Goal: Task Accomplishment & Management: Use online tool/utility

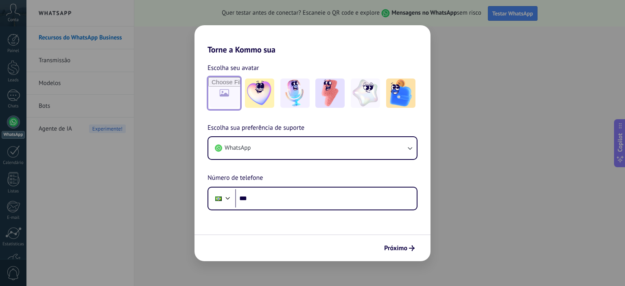
click at [226, 103] on input "file" at bounding box center [224, 93] width 32 height 32
click at [326, 103] on img at bounding box center [329, 93] width 29 height 29
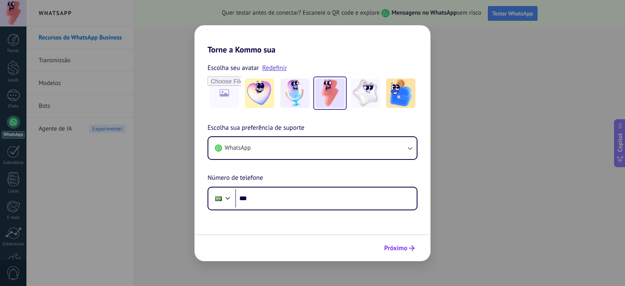
click at [405, 248] on span "Próximo" at bounding box center [395, 248] width 23 height 6
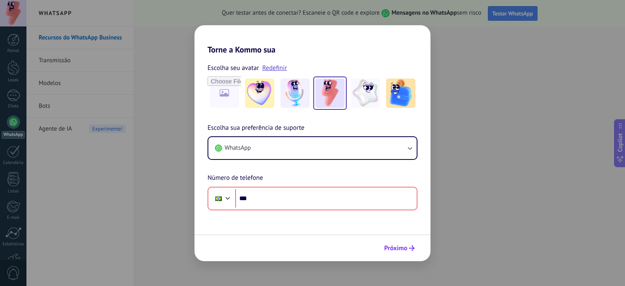
click at [403, 248] on span "Próximo" at bounding box center [395, 248] width 23 height 6
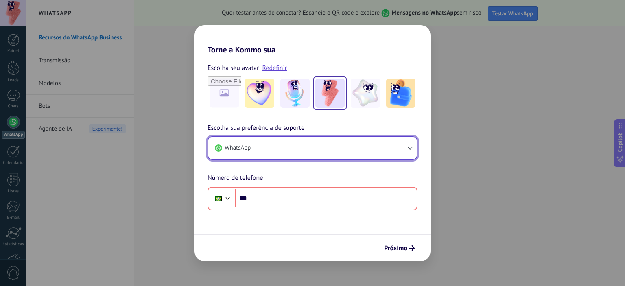
click at [265, 146] on button "WhatsApp" at bounding box center [312, 148] width 208 height 22
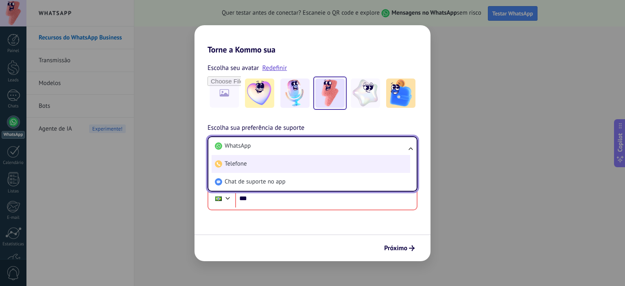
click at [254, 169] on li "Telefone" at bounding box center [311, 164] width 199 height 18
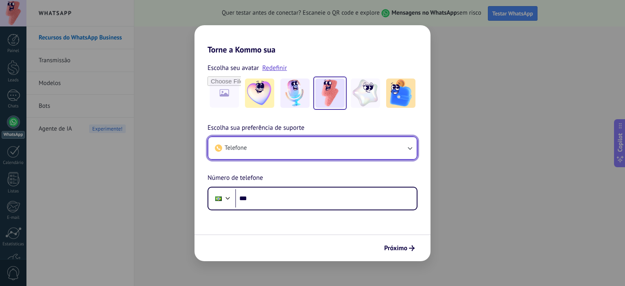
click at [266, 152] on button "Telefone" at bounding box center [312, 148] width 208 height 22
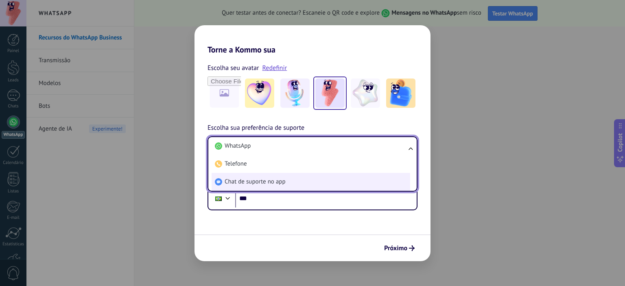
click at [261, 183] on span "Chat de suporte no app" at bounding box center [255, 182] width 61 height 8
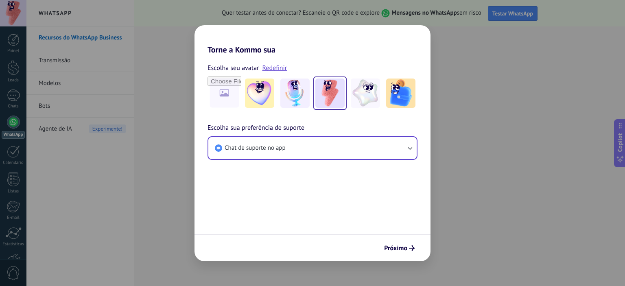
click at [396, 256] on div "Próximo" at bounding box center [313, 247] width 236 height 27
click at [395, 251] on span "Próximo" at bounding box center [395, 248] width 23 height 6
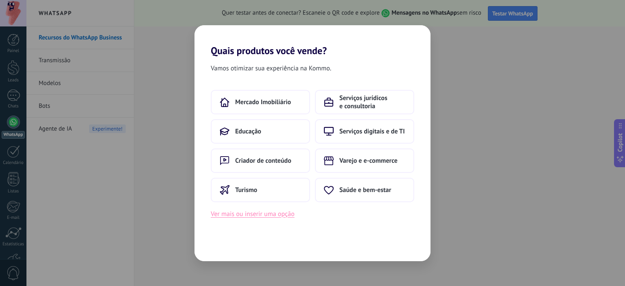
click at [241, 217] on button "Ver mais ou inserir uma opção" at bounding box center [253, 214] width 84 height 11
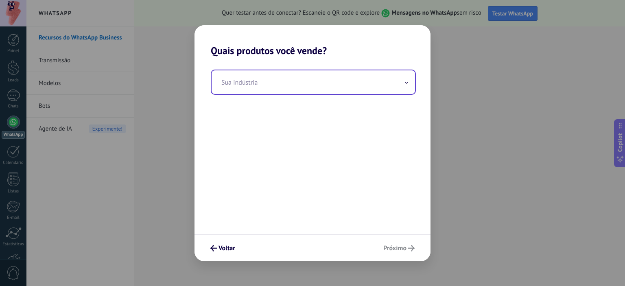
click at [277, 85] on input "text" at bounding box center [314, 82] width 204 height 24
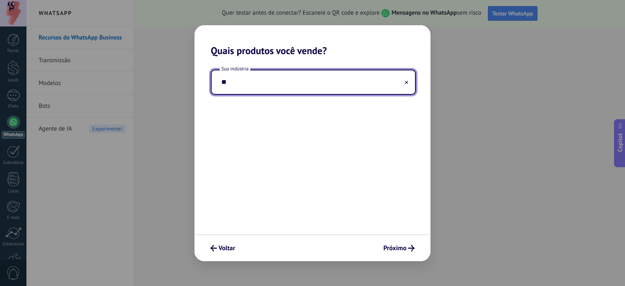
type input "*"
type input "*******"
click at [395, 251] on span "Próximo" at bounding box center [394, 248] width 23 height 6
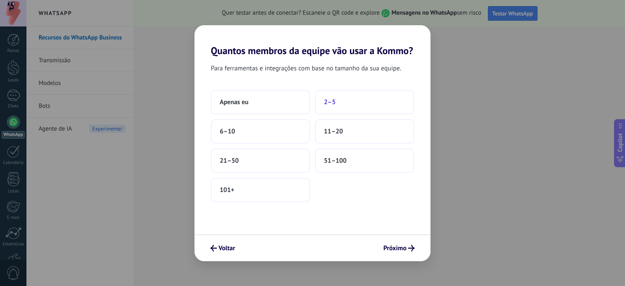
click at [339, 101] on button "2–5" at bounding box center [364, 102] width 99 height 24
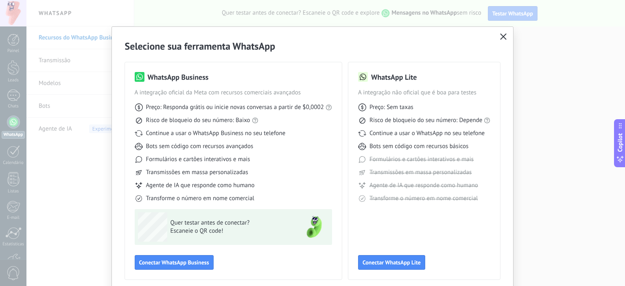
click at [503, 35] on icon "button" at bounding box center [503, 36] width 7 height 7
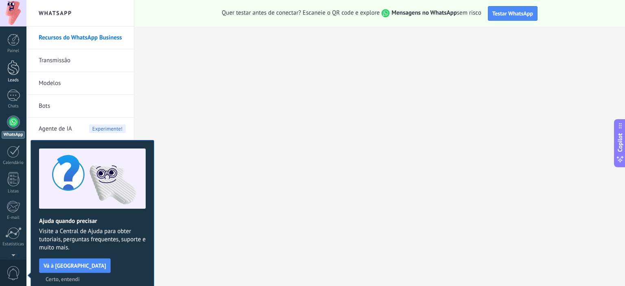
click at [14, 73] on div at bounding box center [13, 67] width 12 height 15
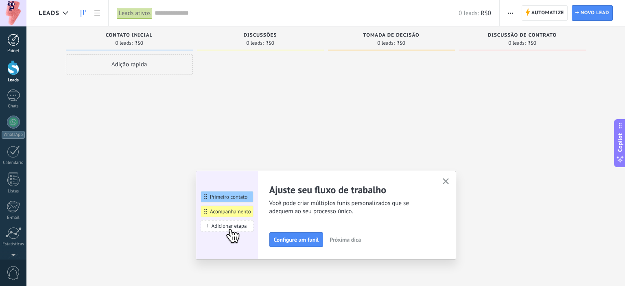
click at [12, 51] on div "Painel" at bounding box center [14, 50] width 24 height 5
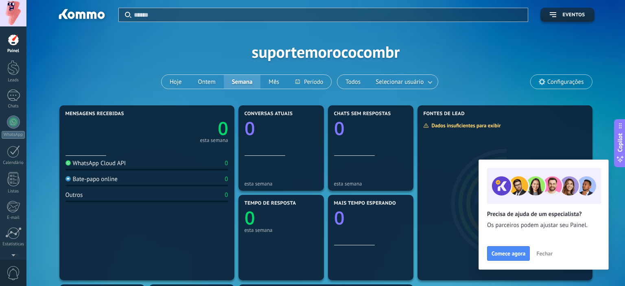
click at [68, 11] on div at bounding box center [81, 16] width 53 height 14
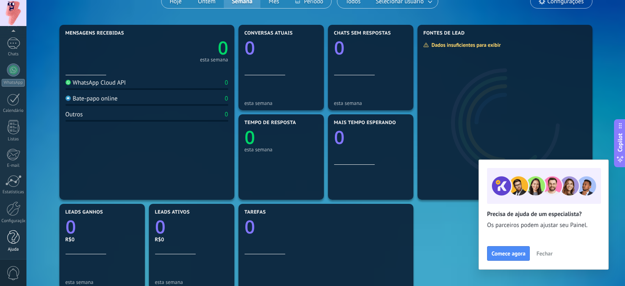
scroll to position [172, 0]
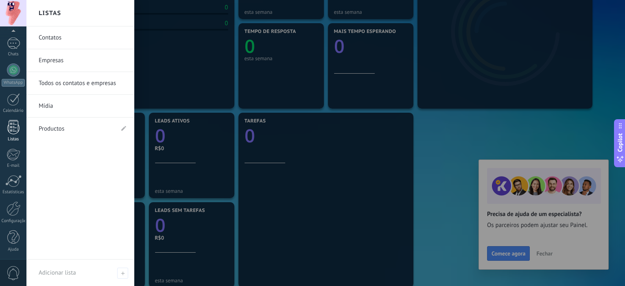
click at [15, 131] on div at bounding box center [13, 127] width 12 height 14
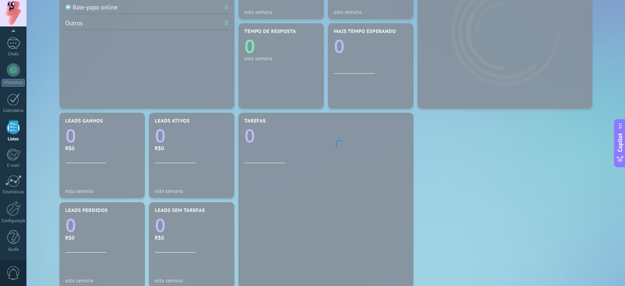
scroll to position [52, 0]
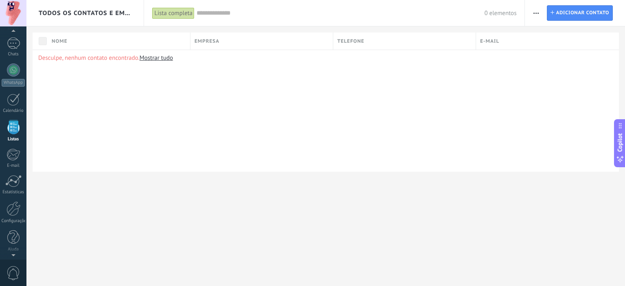
scroll to position [50, 0]
